Goal: Task Accomplishment & Management: Complete application form

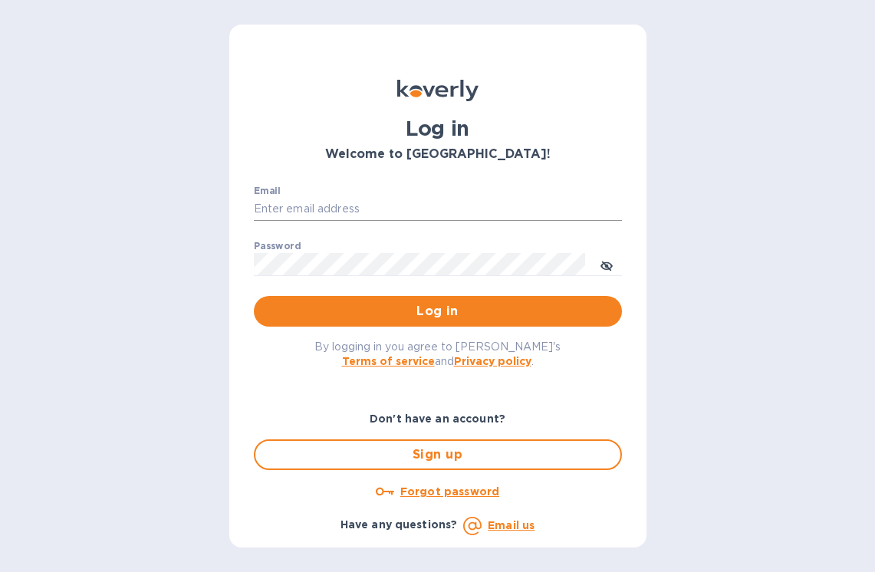
click at [489, 212] on input "Email" at bounding box center [438, 209] width 368 height 23
click at [414, 203] on input "[EMAIL_ADDRESS][PERSON_NAME][DOMAIN_NAME]" at bounding box center [438, 209] width 368 height 23
type input "[EMAIL_ADDRESS][DOMAIN_NAME]"
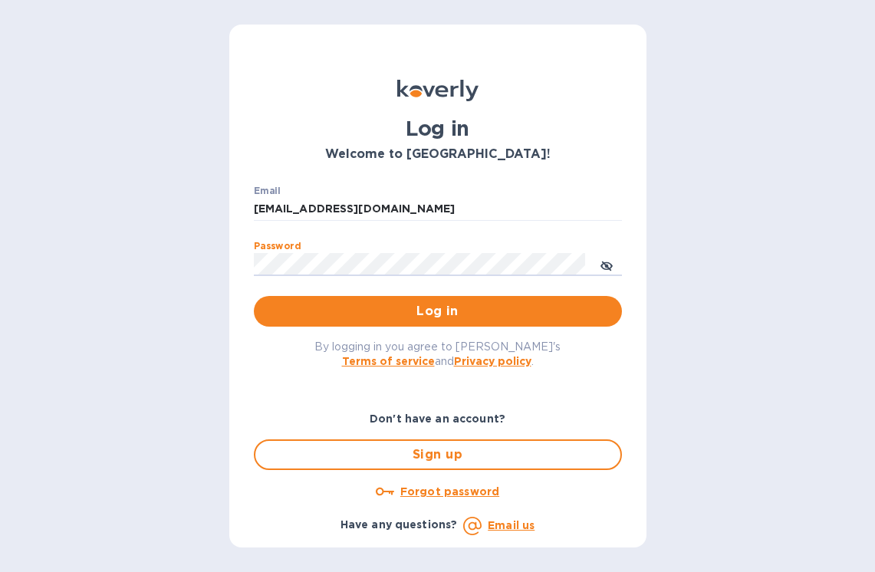
click at [254, 296] on button "Log in" at bounding box center [438, 311] width 368 height 31
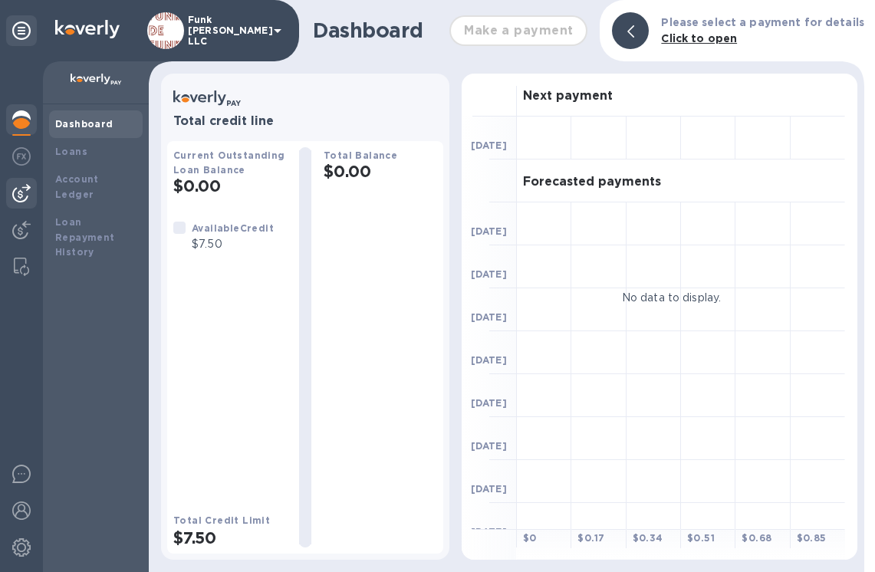
click at [25, 198] on img at bounding box center [21, 193] width 18 height 18
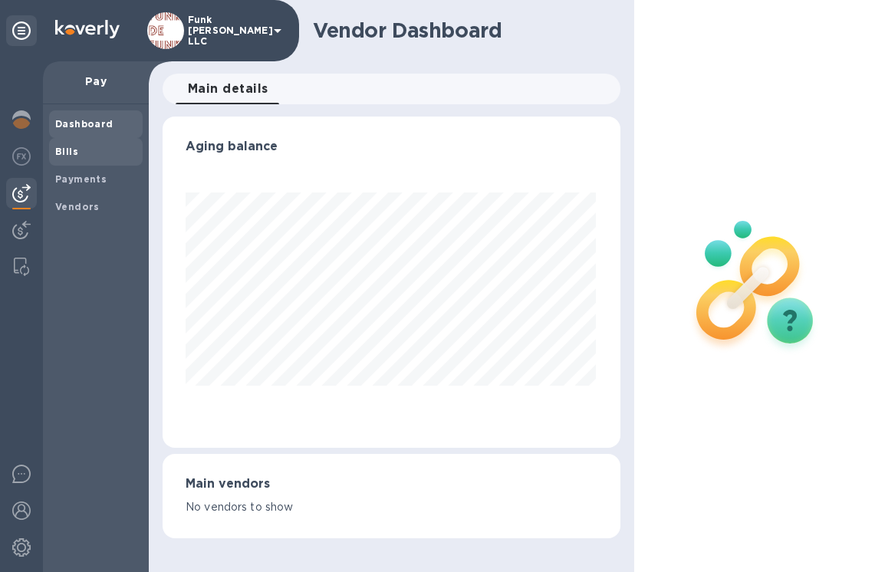
click at [91, 152] on span "Bills" at bounding box center [95, 151] width 81 height 15
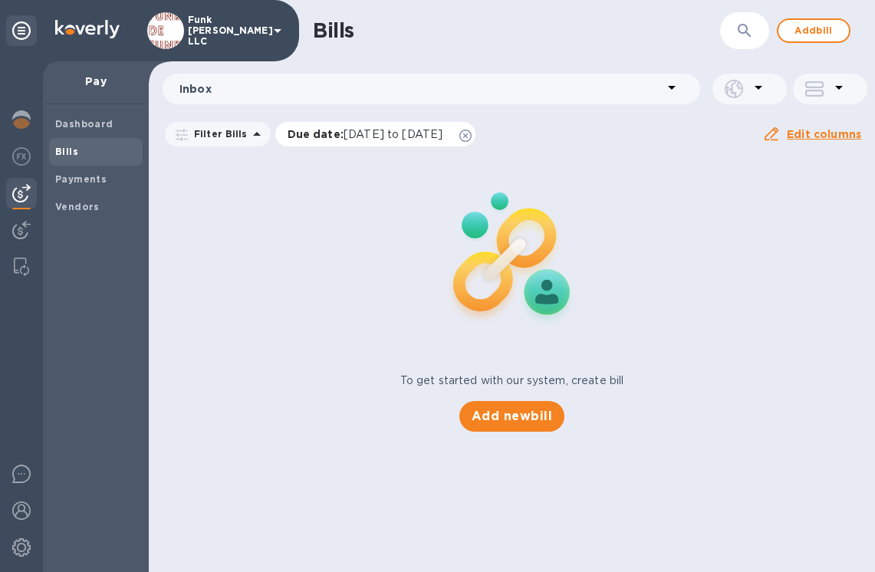
click at [472, 137] on icon at bounding box center [466, 136] width 12 height 12
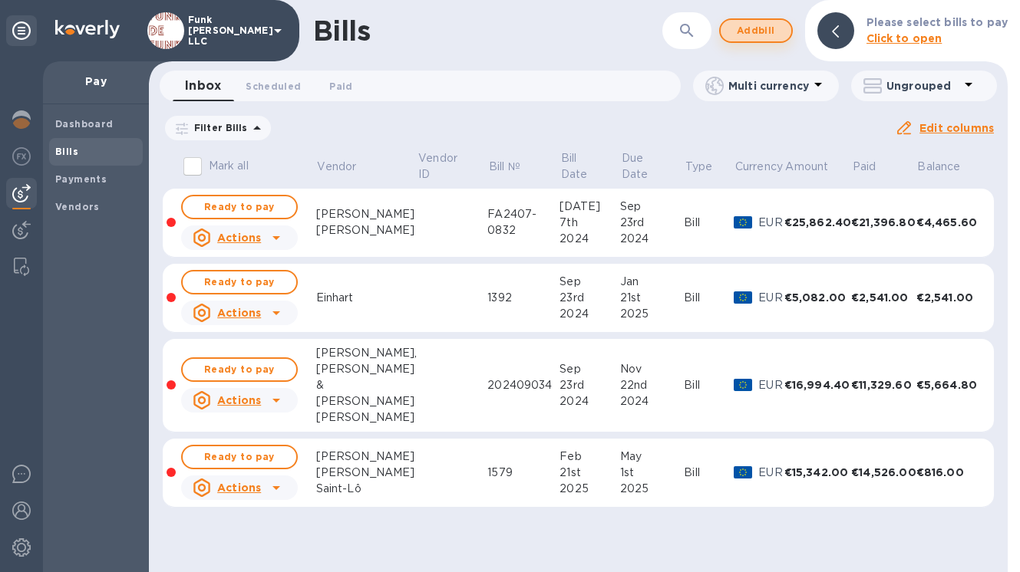
click at [767, 35] on span "Add bill" at bounding box center [756, 30] width 46 height 18
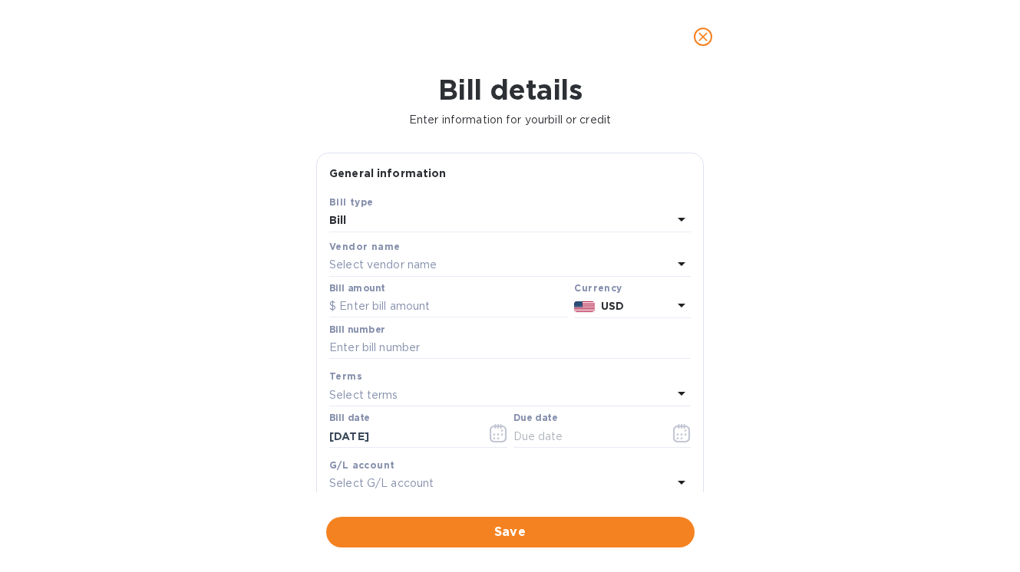
click at [427, 266] on p "Select vendor name" at bounding box center [382, 265] width 107 height 16
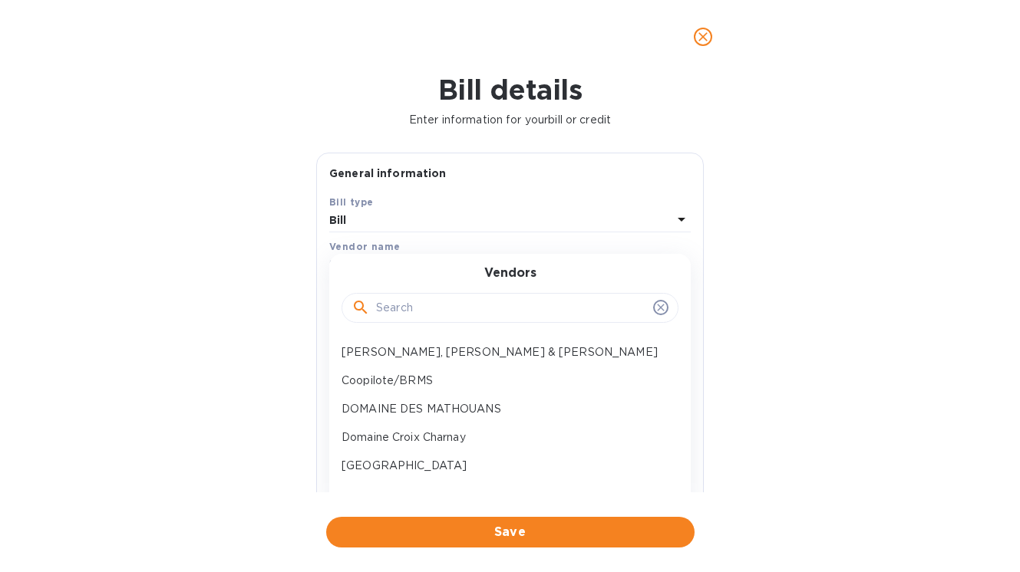
click at [424, 317] on input "text" at bounding box center [511, 308] width 271 height 23
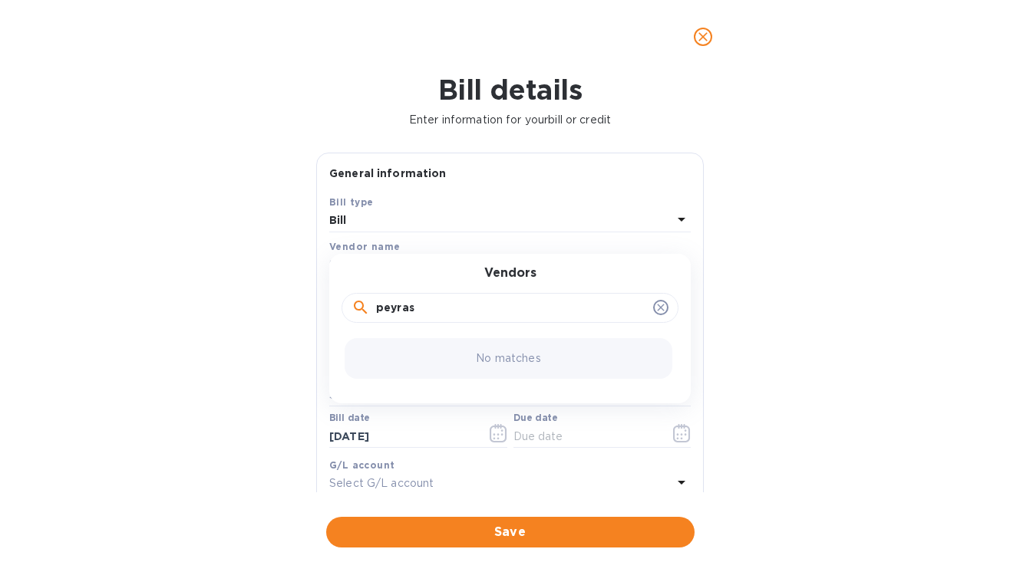
drag, startPoint x: 417, startPoint y: 314, endPoint x: 328, endPoint y: 309, distance: 89.9
click at [328, 309] on div "Bill type Bill Vendor name Select vendor name Vendors peyras No matches Bill am…" at bounding box center [509, 366] width 367 height 351
type input "j"
type input "dam"
click at [363, 355] on p "Gaec La [PERSON_NAME]" at bounding box center [503, 352] width 324 height 16
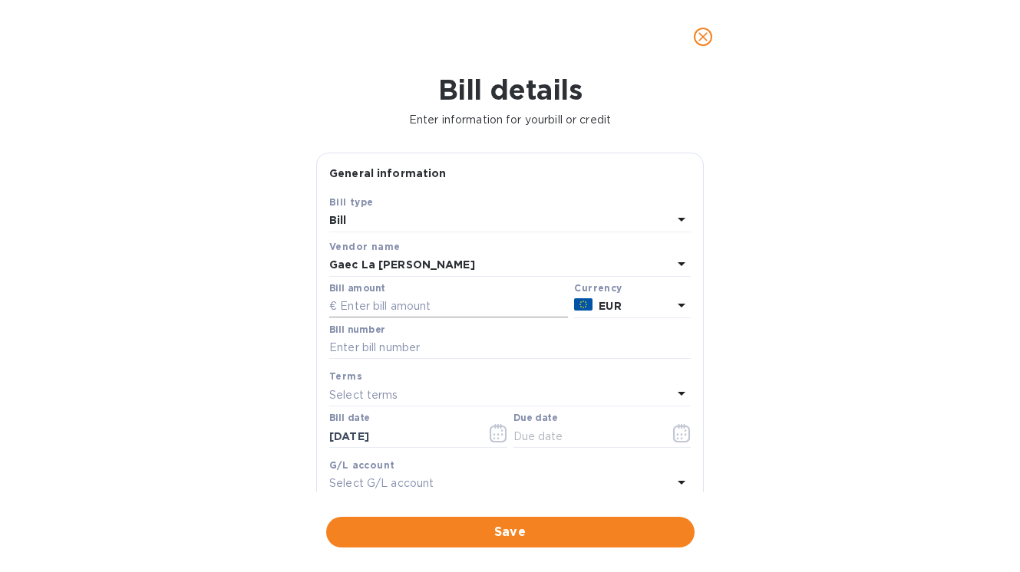
click at [384, 311] on input "text" at bounding box center [448, 306] width 239 height 23
type input "8,151.06"
type input "2024-29"
click at [394, 440] on input "[DATE]" at bounding box center [401, 436] width 145 height 23
drag, startPoint x: 394, startPoint y: 440, endPoint x: 285, endPoint y: 440, distance: 108.2
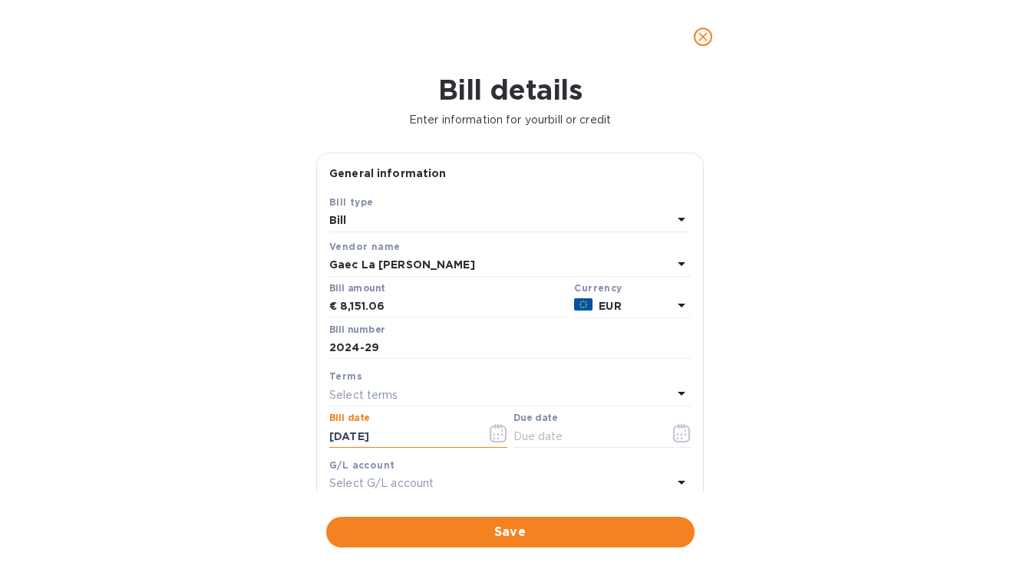
click at [285, 440] on div "Bill details Enter information for your bill or credit General information Save…" at bounding box center [510, 323] width 1020 height 499
type input "[DATE]"
click at [376, 436] on input "[DATE]" at bounding box center [401, 436] width 145 height 23
click at [341, 438] on input "[DATE]" at bounding box center [401, 436] width 145 height 23
click at [360, 439] on input "[DATE]" at bounding box center [401, 436] width 145 height 23
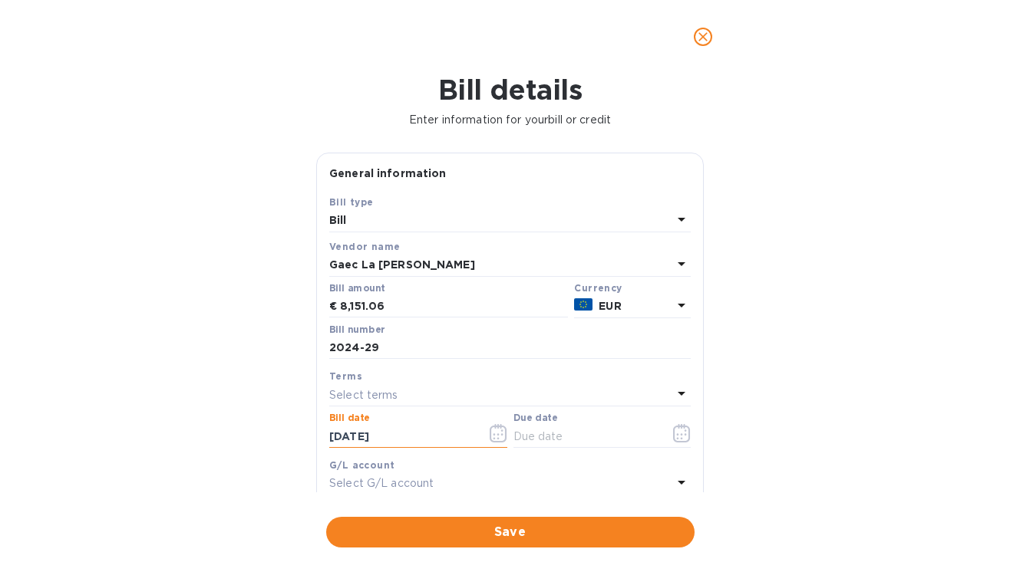
click at [424, 436] on input "[DATE]" at bounding box center [401, 436] width 145 height 23
type input "[DATE]"
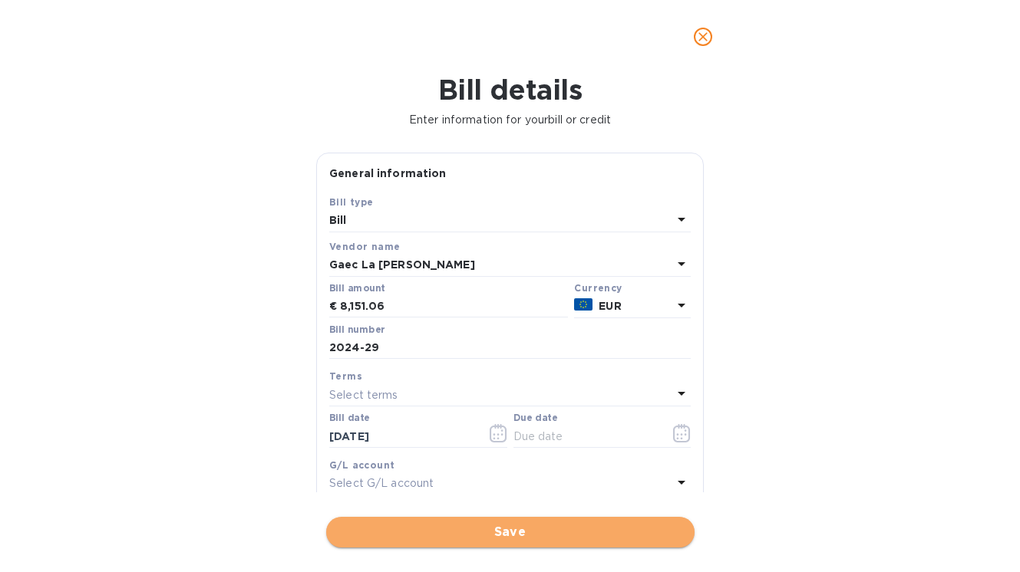
click at [545, 544] on button "Save" at bounding box center [510, 532] width 368 height 31
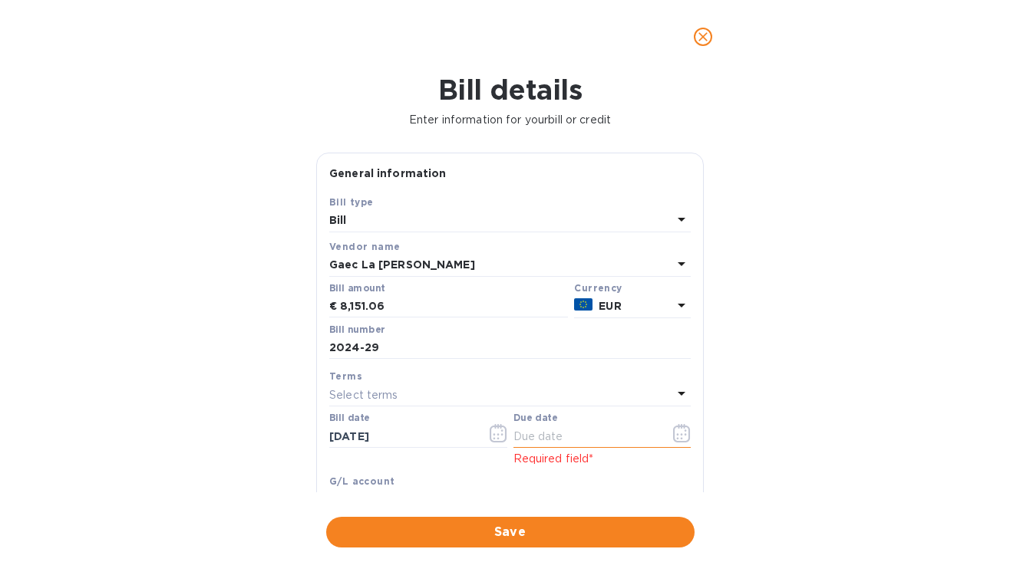
click at [577, 433] on input "text" at bounding box center [585, 436] width 145 height 23
type input "12/__/____"
click at [540, 436] on input "12/__/____" at bounding box center [585, 436] width 145 height 23
click at [558, 438] on input "12/12/____" at bounding box center [585, 436] width 145 height 23
type input "[DATE]"
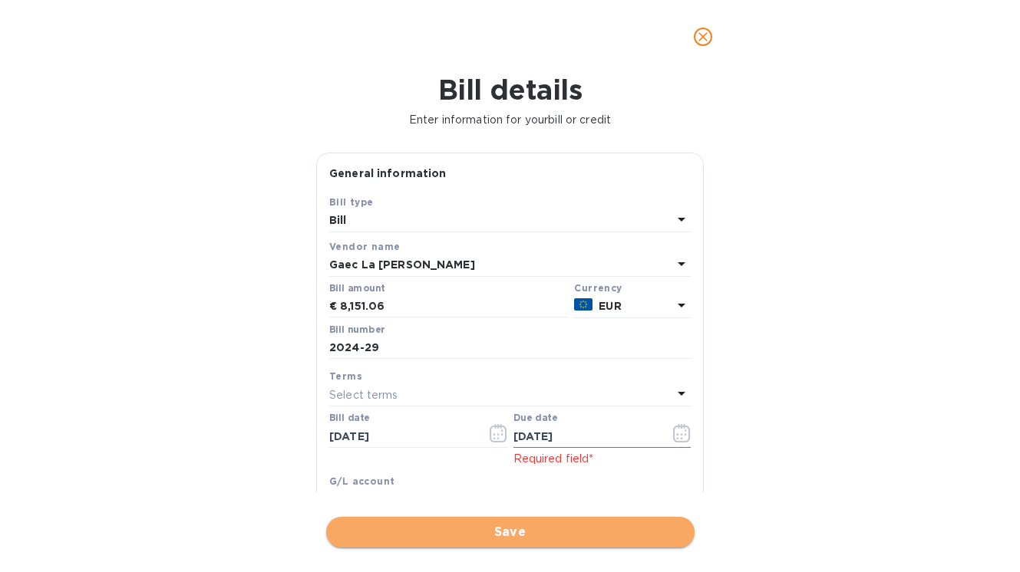
click at [459, 532] on span "Save" at bounding box center [510, 532] width 344 height 18
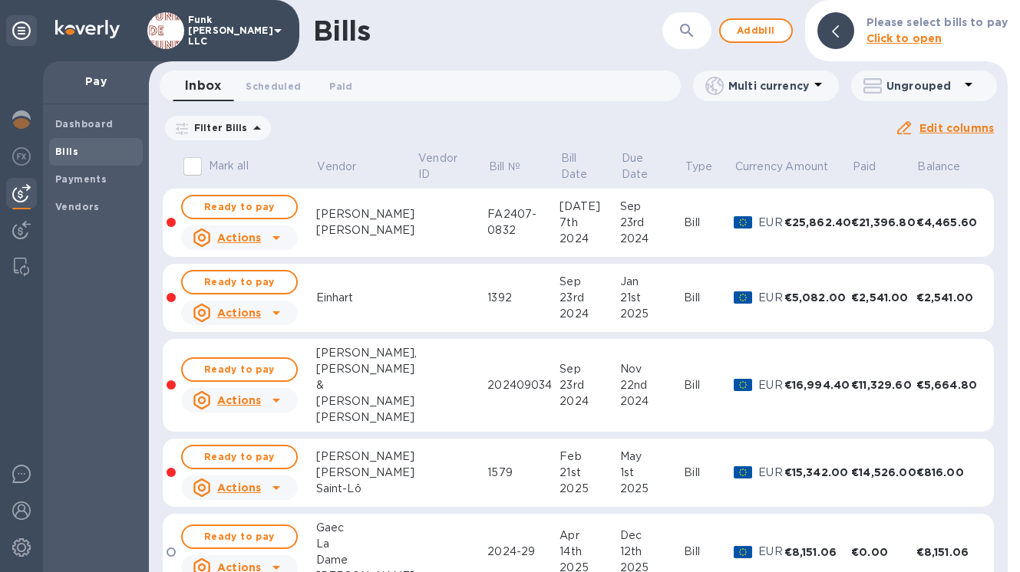
scroll to position [38, 0]
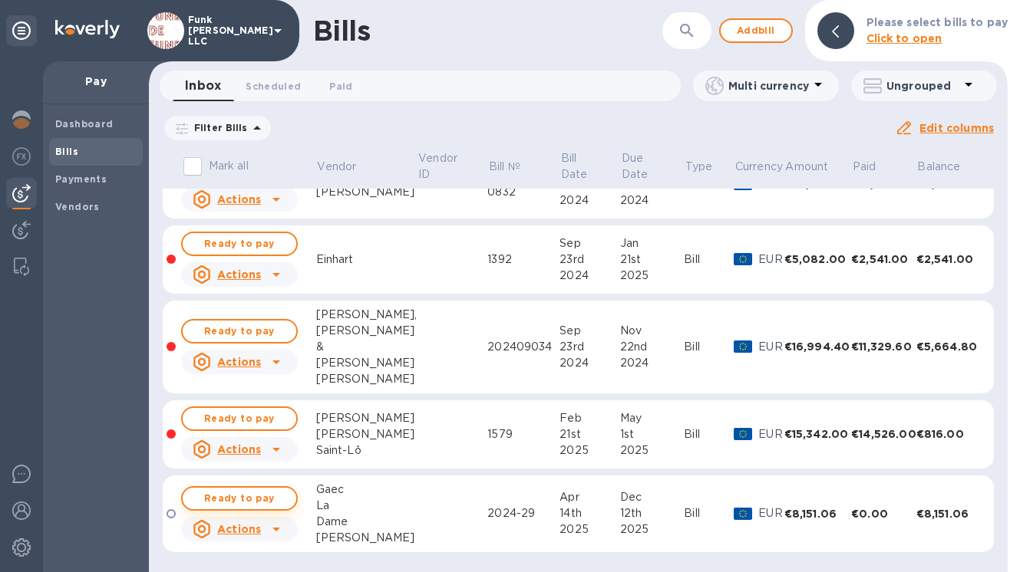
click at [261, 494] on span "Ready to pay" at bounding box center [239, 498] width 89 height 18
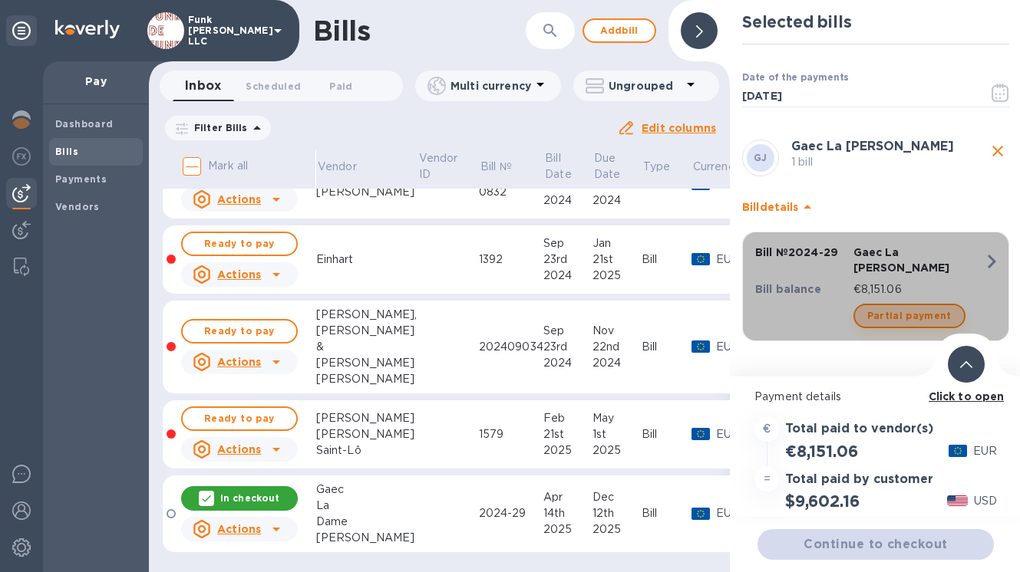
click at [875, 307] on span "Partial payment" at bounding box center [909, 316] width 84 height 18
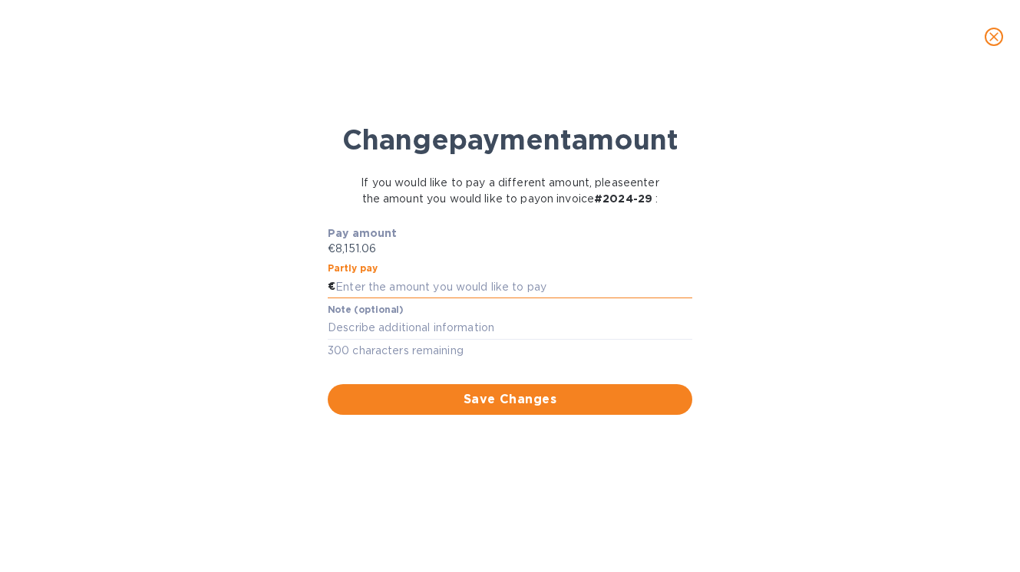
click at [450, 298] on input "text" at bounding box center [513, 286] width 357 height 23
type input "2,037.77"
type textarea "paiement 1 / 4 merci beaucoup !!"
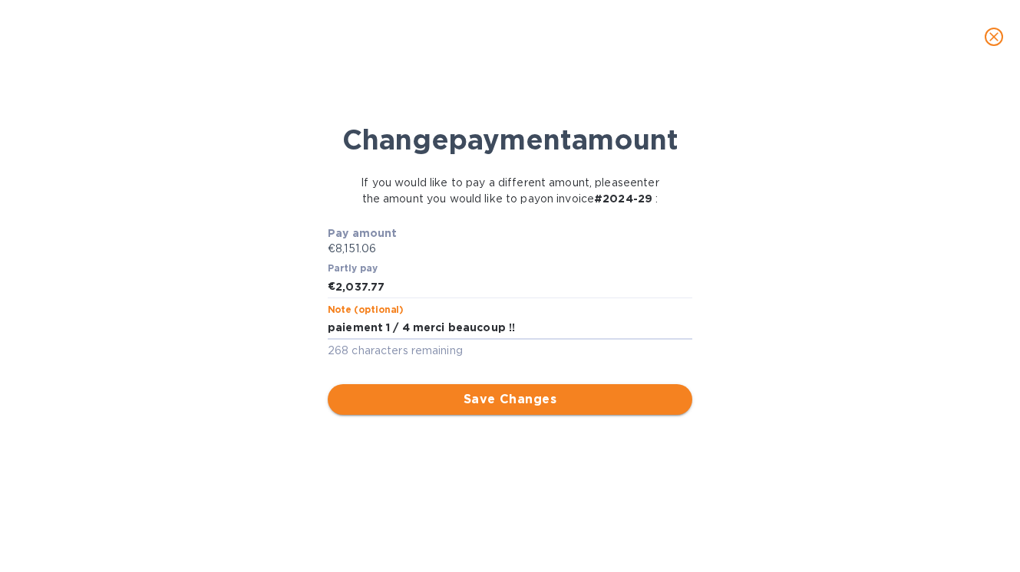
click at [487, 415] on button "Save Changes" at bounding box center [510, 399] width 364 height 31
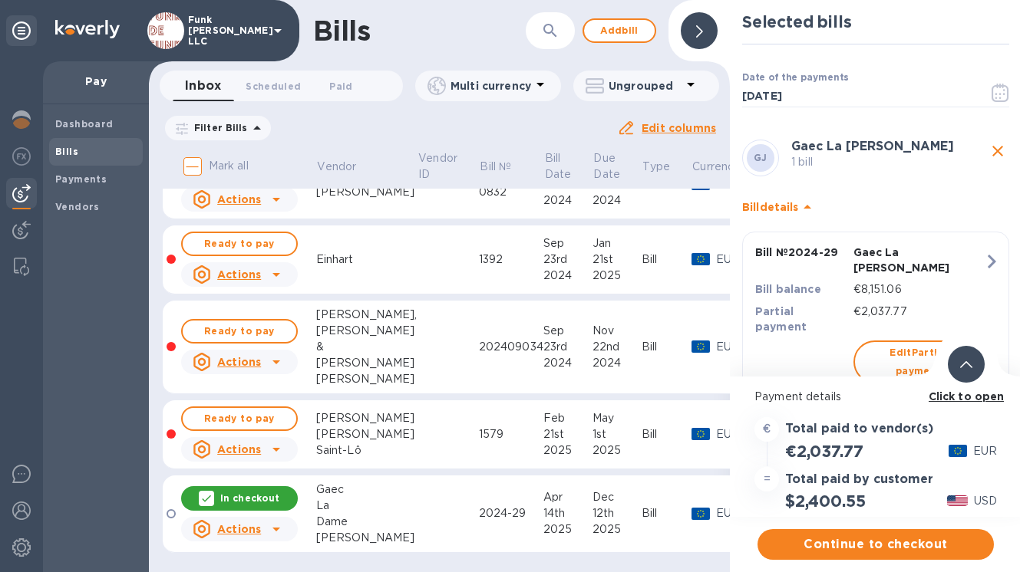
click at [875, 545] on span "Continue to checkout" at bounding box center [875, 544] width 212 height 18
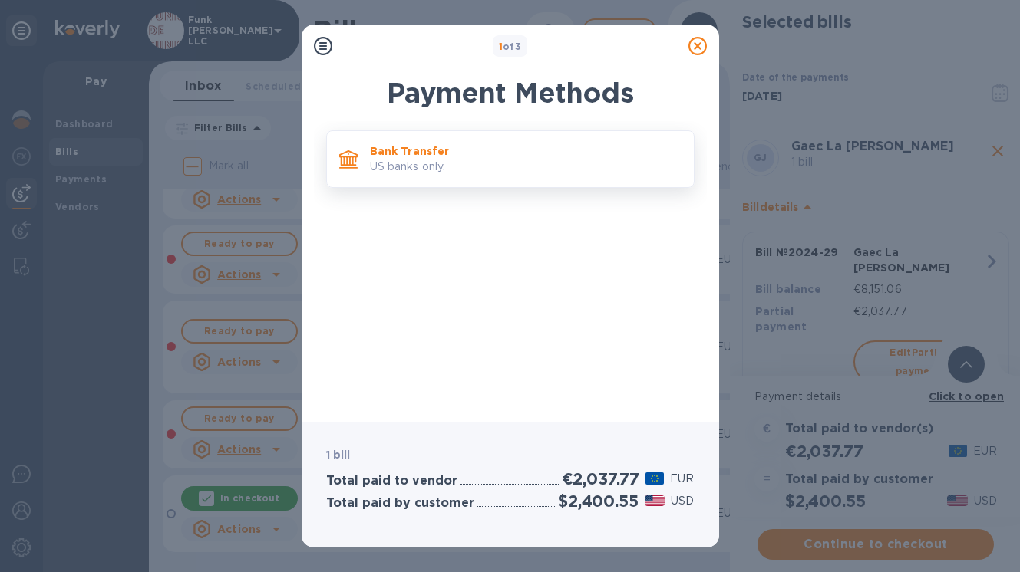
click at [492, 155] on p "Bank Transfer" at bounding box center [525, 150] width 311 height 15
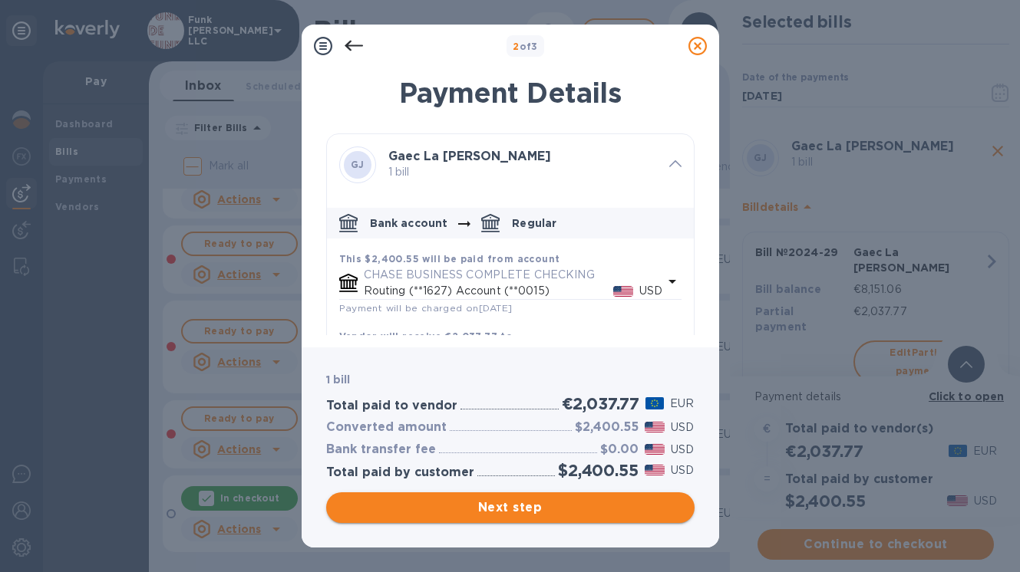
click at [523, 511] on span "Next step" at bounding box center [510, 508] width 344 height 18
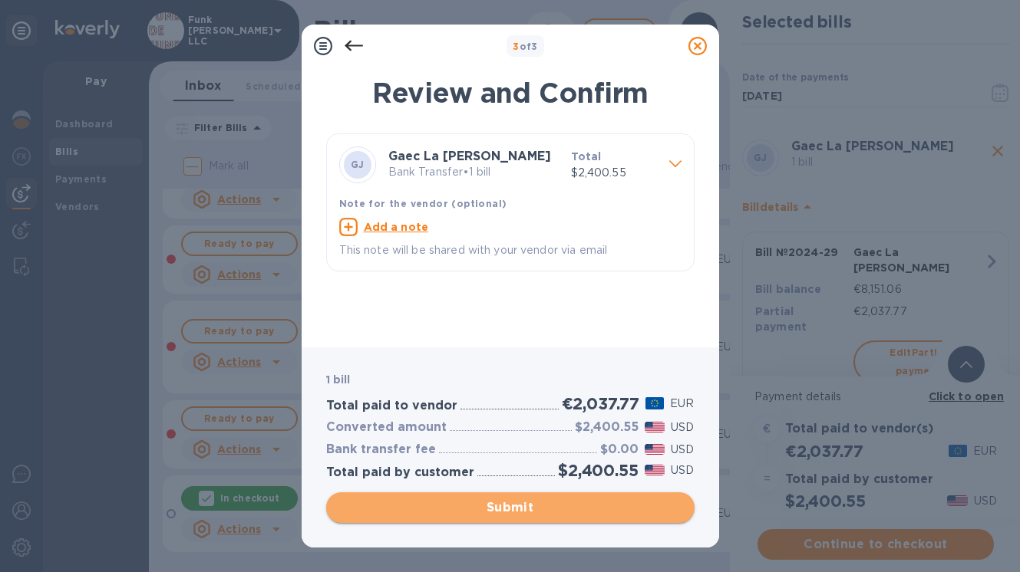
click at [523, 511] on span "Submit" at bounding box center [510, 508] width 344 height 18
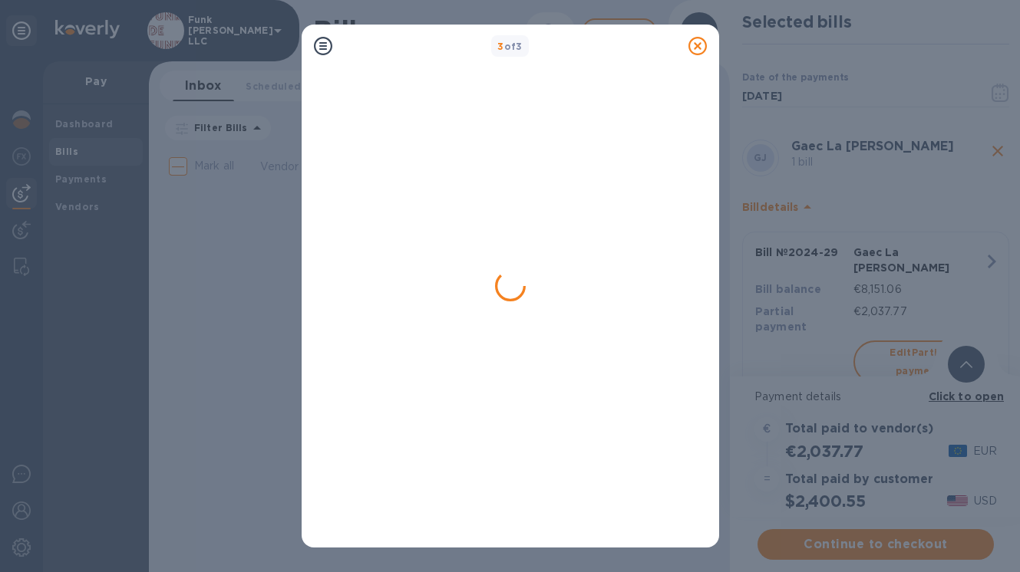
scroll to position [0, 0]
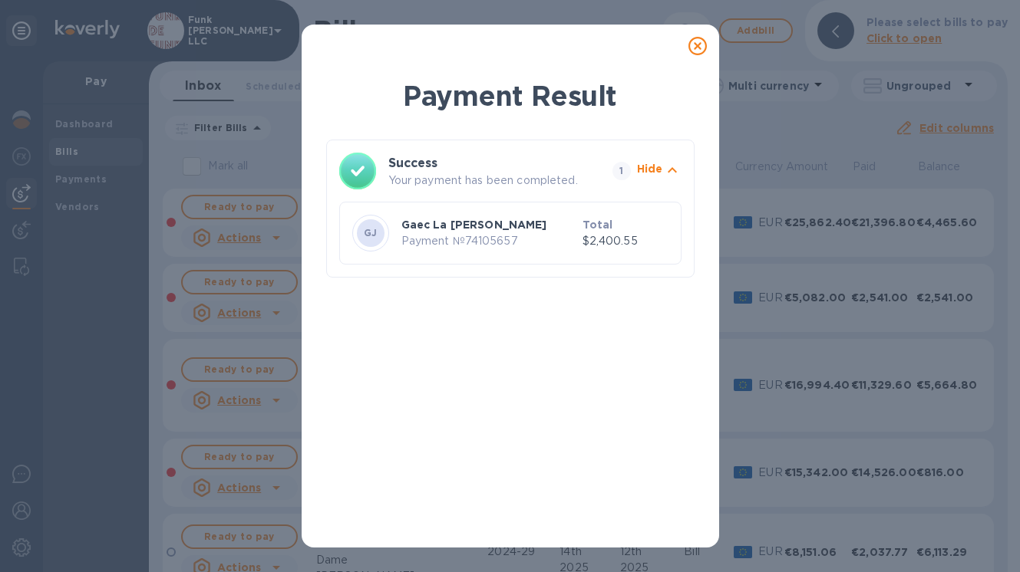
click at [698, 51] on icon at bounding box center [697, 46] width 18 height 18
